Goal: Task Accomplishment & Management: Manage account settings

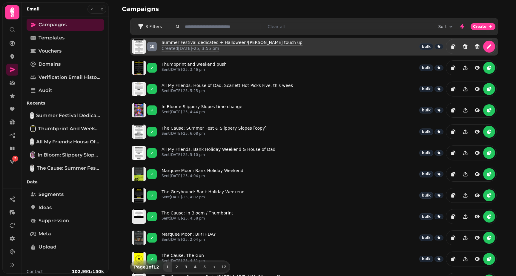
click at [185, 47] on p "Created [DATE]-25, 3:55 pm" at bounding box center [232, 48] width 141 height 6
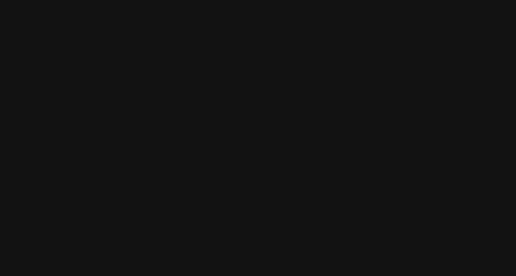
select select "**********"
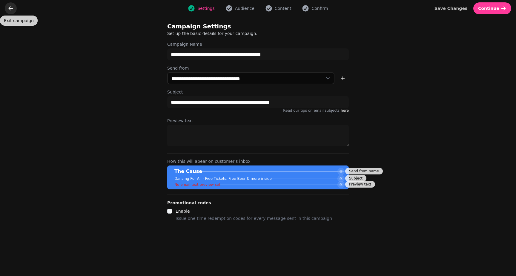
click at [10, 9] on icon "go back" at bounding box center [11, 8] width 4 height 4
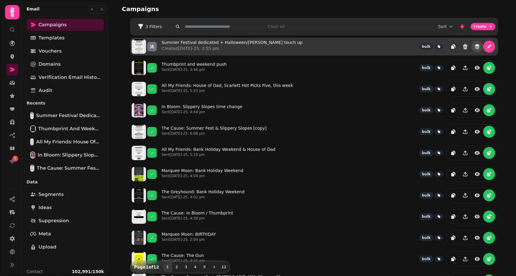
click at [479, 47] on icon "revisions" at bounding box center [477, 47] width 4 height 2
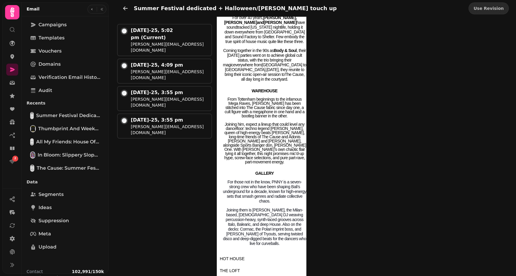
scroll to position [222, 0]
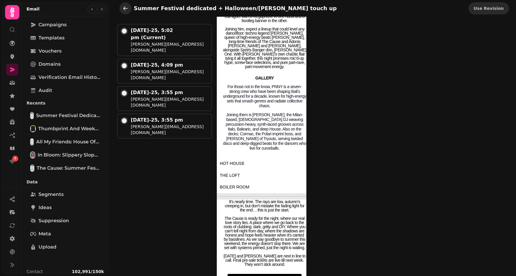
click at [126, 10] on icon "go back" at bounding box center [126, 8] width 6 height 6
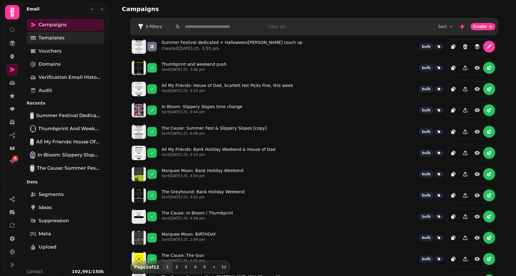
click at [57, 37] on span "Templates" at bounding box center [52, 37] width 26 height 7
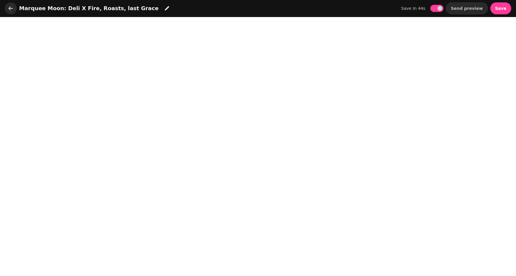
click at [8, 9] on icon "button" at bounding box center [11, 8] width 6 height 6
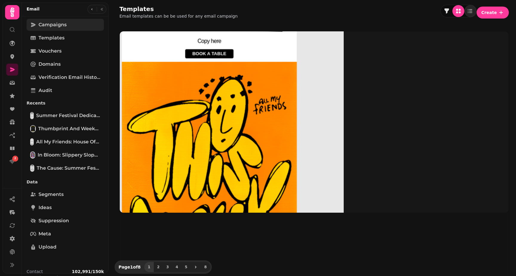
click at [53, 29] on link "Campaigns" at bounding box center [65, 25] width 77 height 12
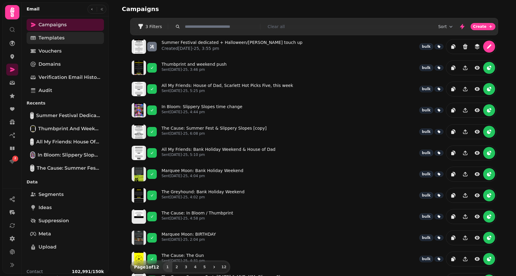
click at [64, 39] on span "Templates" at bounding box center [52, 37] width 26 height 7
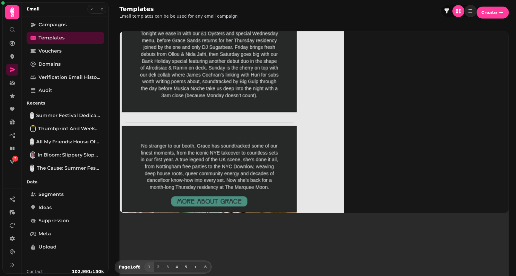
click at [152, 42] on img at bounding box center [209, 121] width 269 height 269
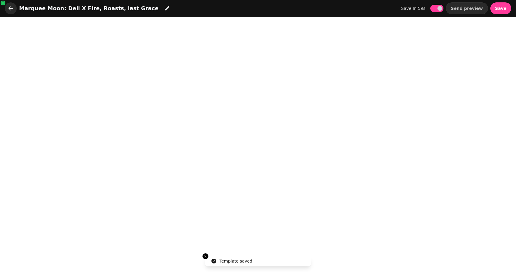
click at [10, 11] on icon "button" at bounding box center [11, 8] width 6 height 6
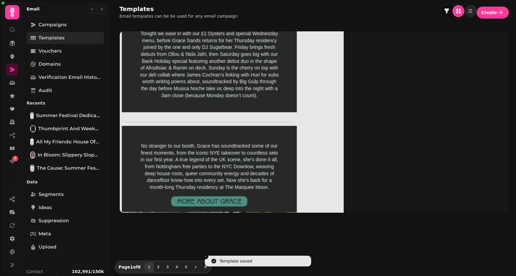
click at [71, 39] on link "Templates" at bounding box center [65, 38] width 77 height 12
click at [68, 22] on link "Campaigns" at bounding box center [65, 25] width 77 height 12
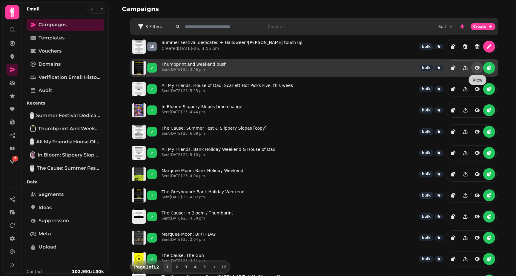
click at [474, 67] on button "view" at bounding box center [478, 68] width 12 height 12
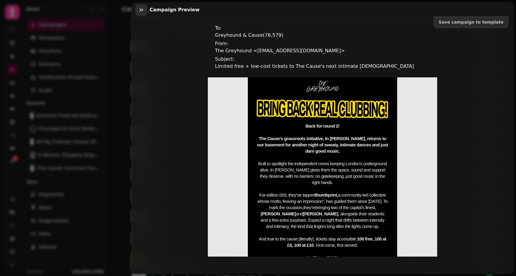
click at [141, 10] on icon "button" at bounding box center [142, 9] width 4 height 3
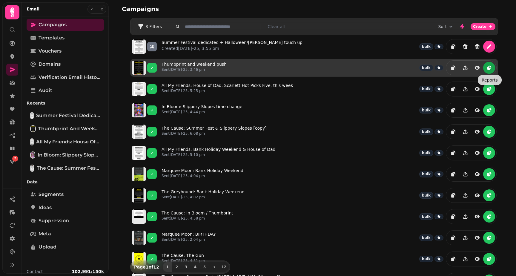
click at [491, 67] on icon "reports" at bounding box center [491, 67] width 2 height 2
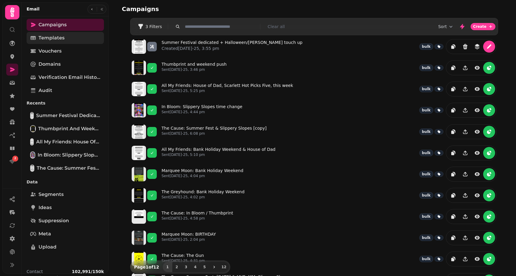
click at [62, 37] on span "Templates" at bounding box center [52, 37] width 26 height 7
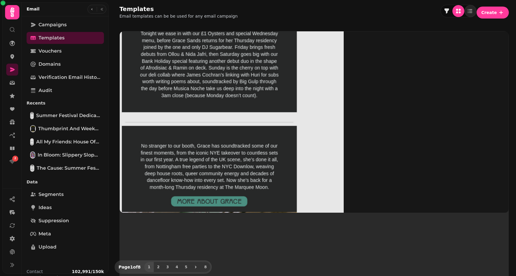
click at [137, 58] on img at bounding box center [209, 121] width 269 height 269
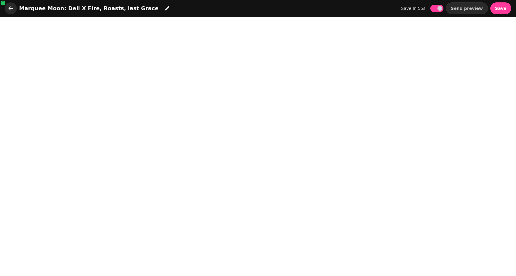
click at [9, 7] on icon "button" at bounding box center [11, 8] width 6 height 6
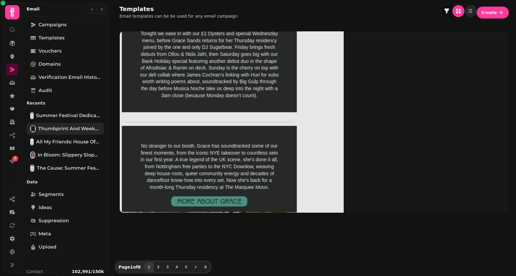
click at [55, 129] on span "Thumbprint and weekend push" at bounding box center [69, 128] width 62 height 7
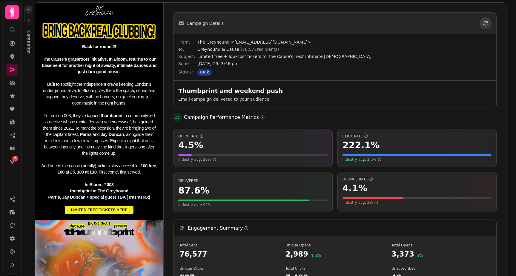
click at [27, 9] on icon "button" at bounding box center [29, 9] width 4 height 4
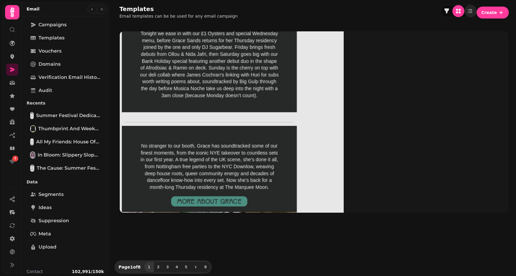
click at [27, 9] on h2 "Email" at bounding box center [33, 9] width 13 height 6
click at [63, 25] on span "Campaigns" at bounding box center [53, 24] width 28 height 7
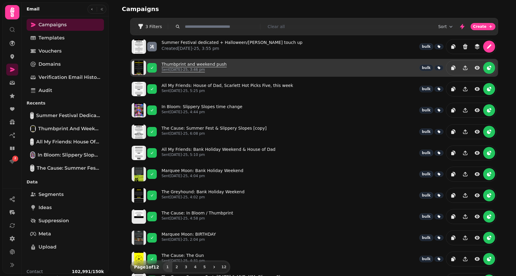
click at [178, 69] on p "Sent [DATE]-25, 3:46 pm" at bounding box center [194, 69] width 65 height 5
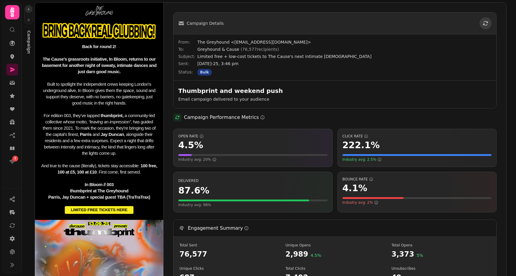
click at [28, 9] on icon "button" at bounding box center [28, 9] width 1 height 2
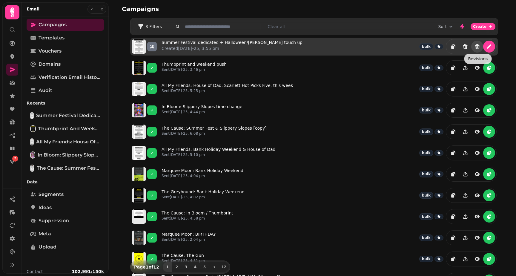
click at [477, 48] on icon "revisions" at bounding box center [477, 49] width 4 height 2
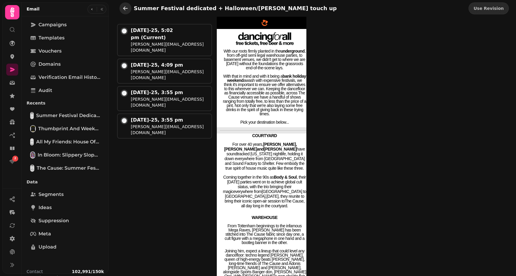
click at [123, 8] on icon "go back" at bounding box center [125, 8] width 4 height 4
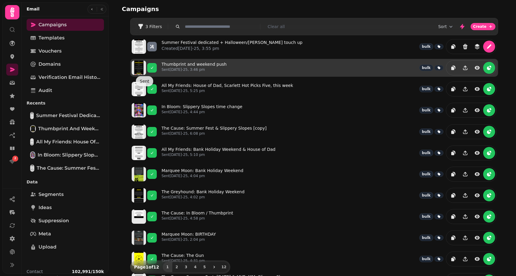
click at [143, 71] on img at bounding box center [139, 68] width 14 height 14
click at [476, 67] on icon "view" at bounding box center [477, 68] width 5 height 4
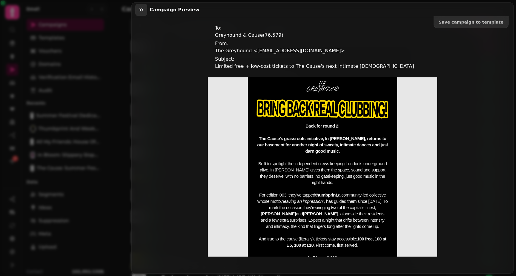
click at [142, 10] on icon "button" at bounding box center [141, 10] width 6 height 6
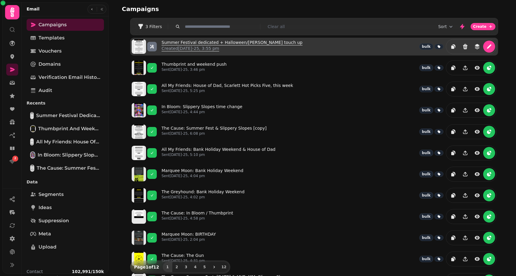
click at [199, 45] on link "Summer Festival dedicated + Halloween/[PERSON_NAME] touch up Created [DATE]-25,…" at bounding box center [232, 46] width 141 height 14
select select "**********"
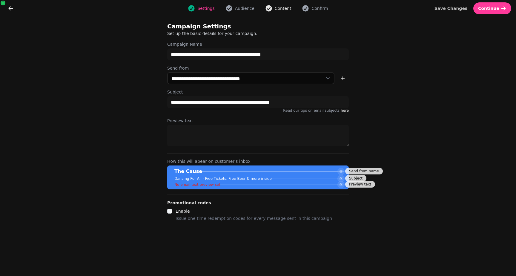
click at [276, 8] on span "Content" at bounding box center [283, 8] width 17 height 6
